Goal: Task Accomplishment & Management: Complete application form

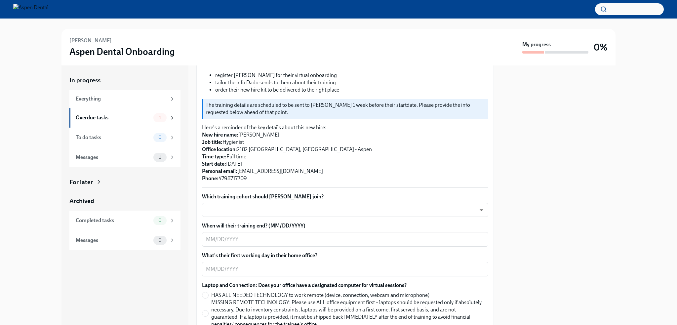
scroll to position [99, 0]
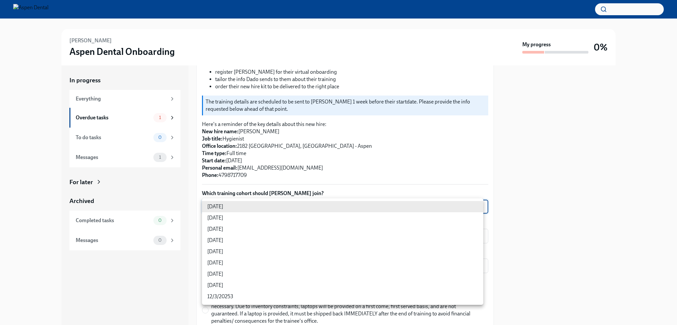
click at [477, 207] on body "[PERSON_NAME] Aspen Dental Onboarding My progress 0% In progress Everything Ove…" at bounding box center [338, 162] width 677 height 325
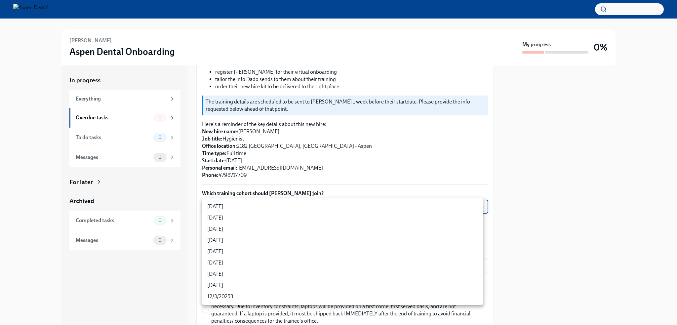
click at [226, 240] on li "[DATE]" at bounding box center [342, 240] width 281 height 11
type input "rtYPevC7n"
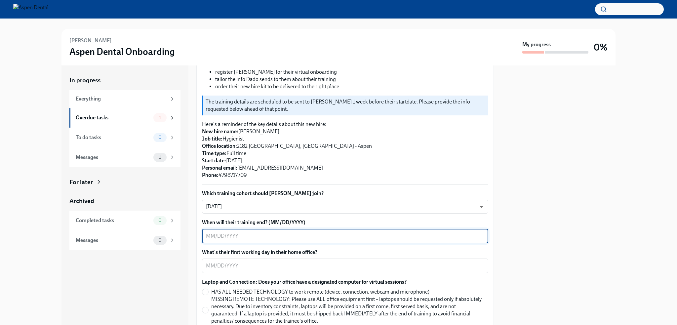
click at [231, 235] on textarea "When will their training end? (MM/DD/YYYY)" at bounding box center [345, 236] width 278 height 8
type textarea "09052025"
click at [229, 265] on textarea "What's their first working day in their home office?" at bounding box center [345, 266] width 278 height 8
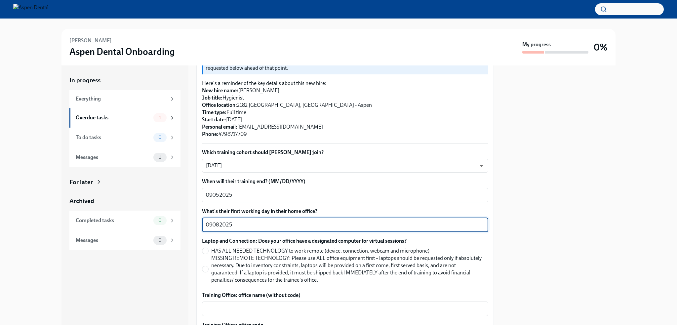
scroll to position [165, 0]
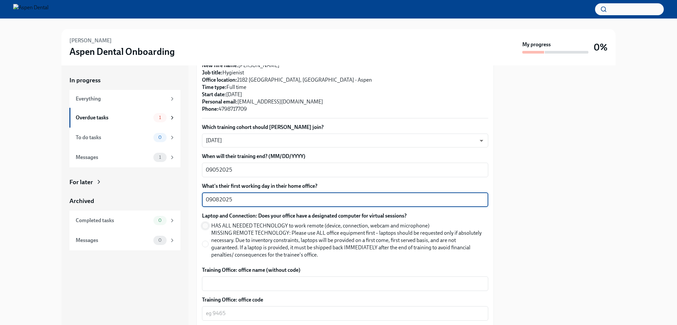
type textarea "09082025"
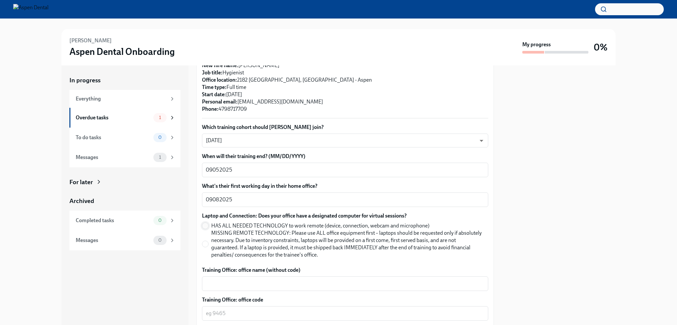
click at [205, 225] on input "HAS ALL NEEDED TECHNOLOGY to work remote (device, connection, webcam and microp…" at bounding box center [205, 226] width 6 height 6
radio input "true"
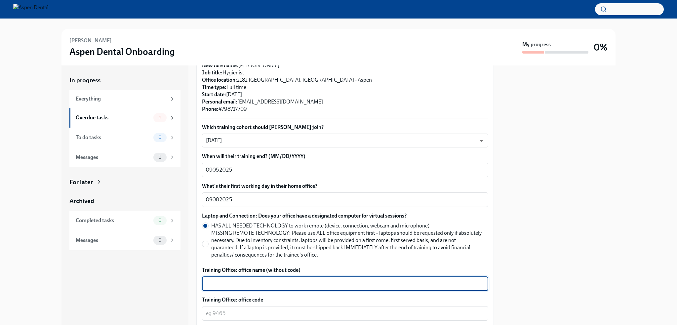
click at [236, 282] on textarea "Training Office: office name (without code)" at bounding box center [345, 284] width 278 height 8
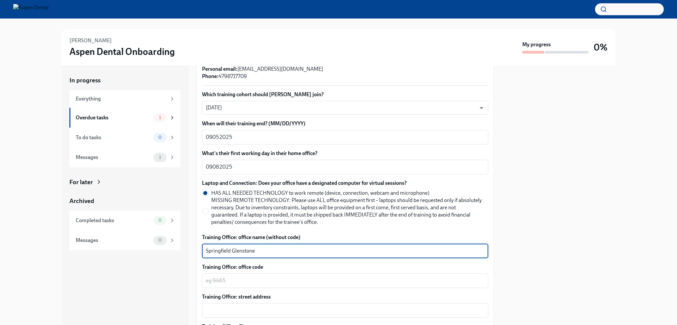
scroll to position [198, 0]
type textarea "Springfield Glenstone"
click at [245, 280] on textarea "Training Office: office code" at bounding box center [345, 280] width 278 height 8
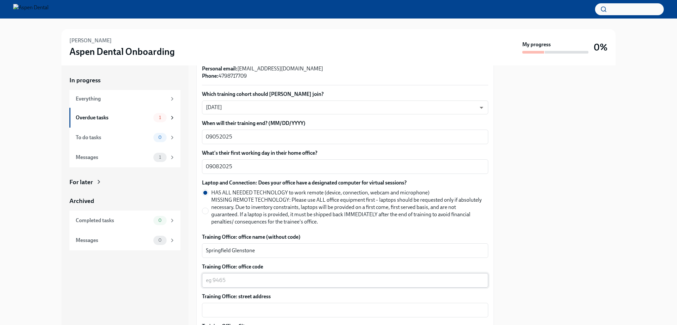
click at [224, 281] on textarea "Training Office: office code" at bounding box center [345, 280] width 278 height 8
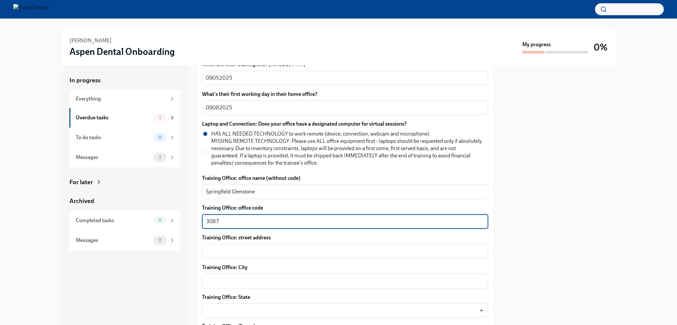
scroll to position [264, 0]
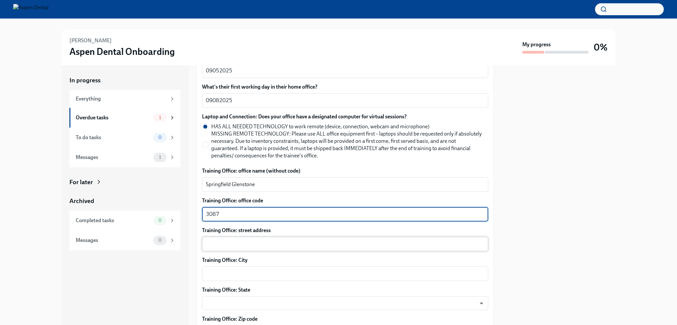
type textarea "3087"
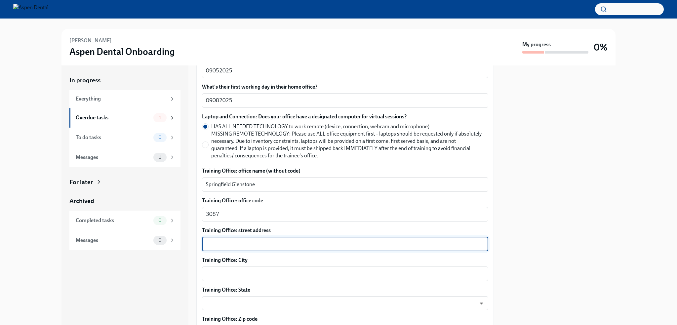
click at [231, 246] on textarea "Training Office: street address" at bounding box center [345, 244] width 278 height 8
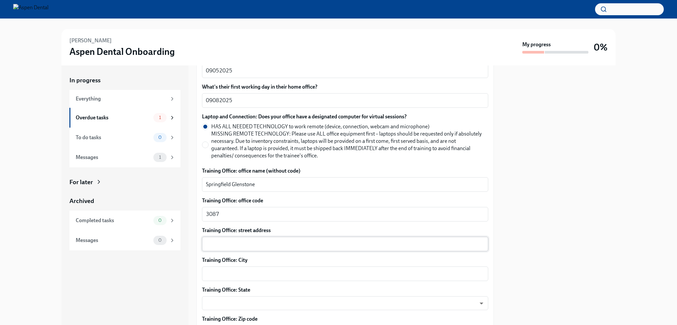
click at [220, 247] on textarea "Training Office: street address" at bounding box center [345, 244] width 278 height 8
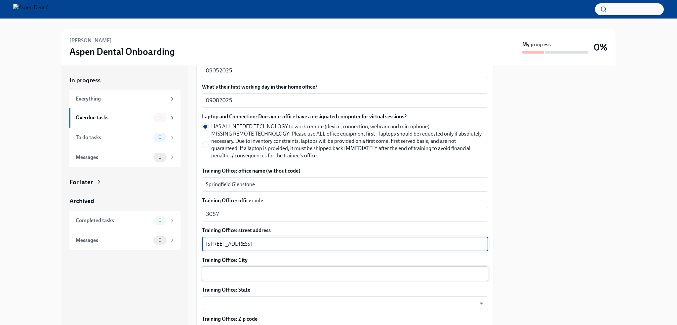
type textarea "[STREET_ADDRESS]"
click at [229, 272] on textarea "Training Office: City" at bounding box center [345, 274] width 278 height 8
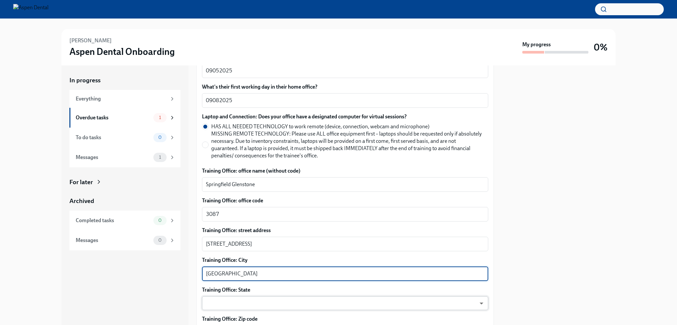
scroll to position [297, 0]
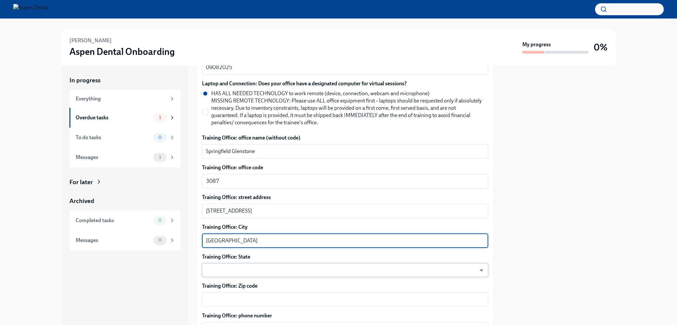
type textarea "[GEOGRAPHIC_DATA]"
click at [232, 270] on body "[PERSON_NAME] Aspen Dental Onboarding My progress 0% In progress Everything Ove…" at bounding box center [338, 162] width 677 height 325
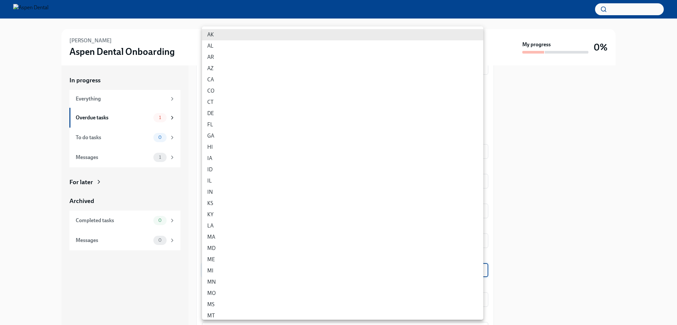
click at [215, 293] on li "MO" at bounding box center [342, 293] width 281 height 11
type input "v2kXNlff0"
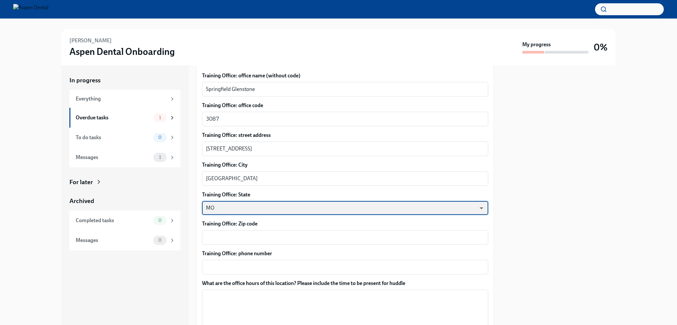
scroll to position [364, 0]
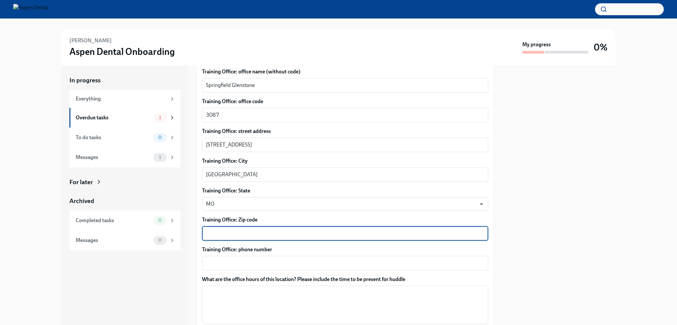
click at [238, 233] on textarea "Training Office: Zip code" at bounding box center [345, 233] width 278 height 8
type textarea "65804"
click at [239, 261] on textarea "Training Office: phone number" at bounding box center [345, 263] width 278 height 8
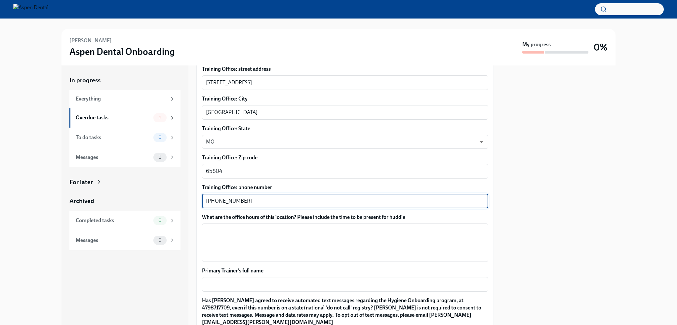
scroll to position [430, 0]
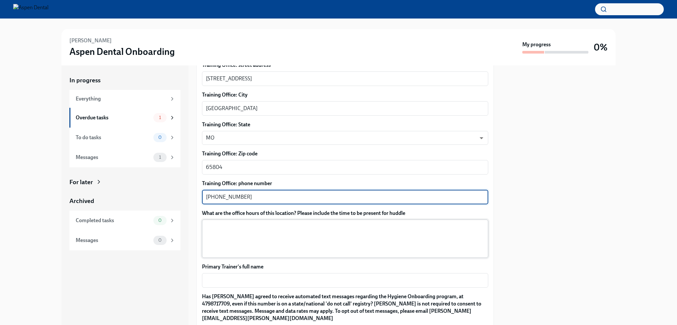
type textarea "[PHONE_NUMBER]"
click at [223, 230] on textarea "What are the office hours of this location? Please include the time to be prese…" at bounding box center [345, 239] width 278 height 32
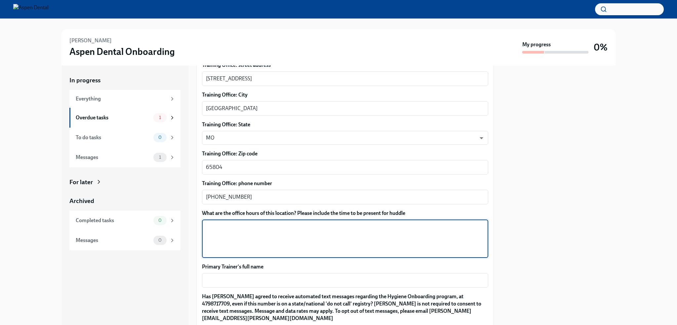
click at [209, 225] on textarea "What are the office hours of this location? Please include the time to be prese…" at bounding box center [345, 239] width 278 height 32
type textarea "M-W 8-5 [DATE] 9-5:30 Fri 8-1 Sat 8-11"
click at [221, 279] on textarea "Primary Trainer's full name" at bounding box center [345, 280] width 278 height 8
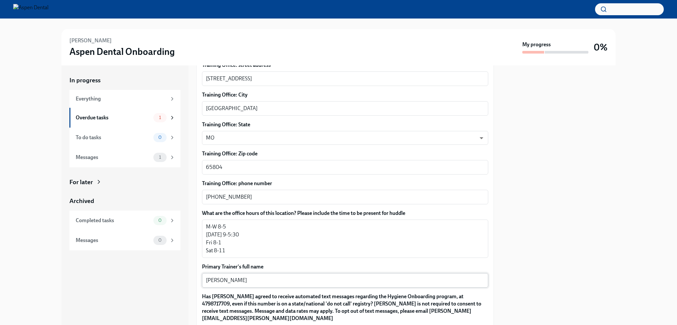
click at [227, 280] on textarea "[PERSON_NAME]" at bounding box center [345, 280] width 278 height 8
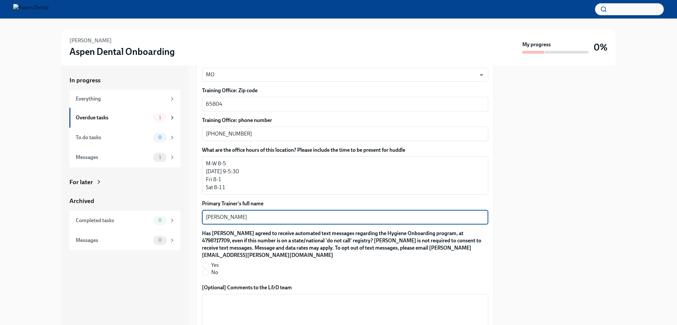
scroll to position [496, 0]
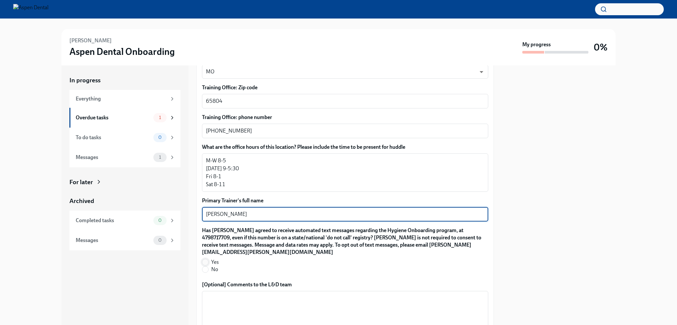
type textarea "[PERSON_NAME]"
click at [207, 262] on input "Yes" at bounding box center [205, 262] width 6 height 6
radio input "true"
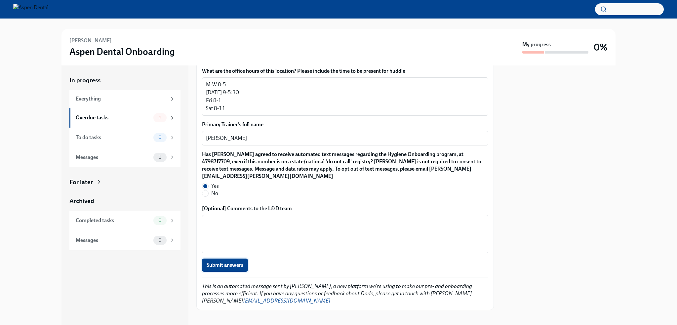
scroll to position [578, 0]
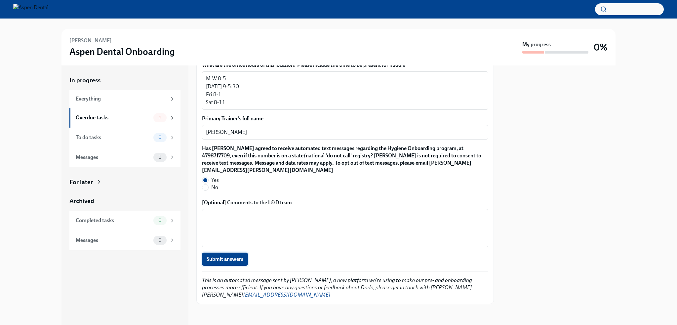
click at [225, 260] on span "Submit answers" at bounding box center [225, 259] width 37 height 7
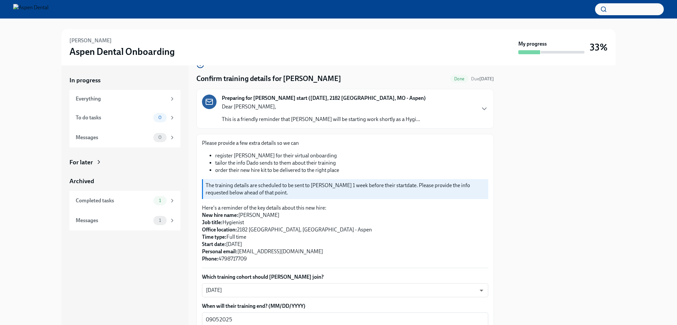
scroll to position [0, 0]
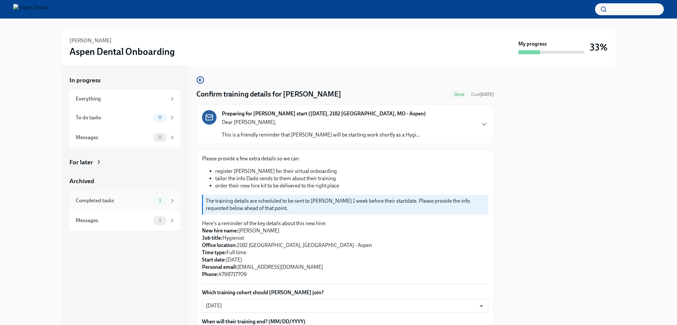
click at [131, 202] on div "Completed tasks" at bounding box center [113, 200] width 75 height 7
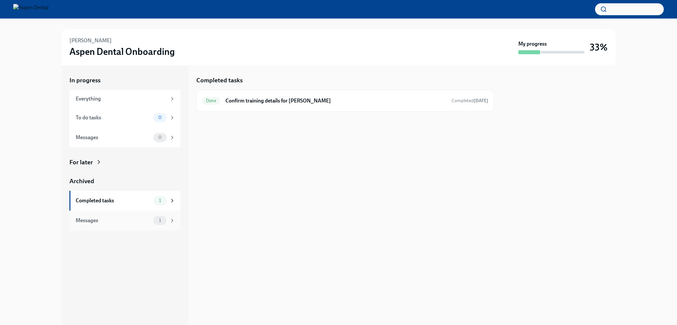
click at [124, 224] on div "Messages 1" at bounding box center [125, 220] width 99 height 9
